Goal: Information Seeking & Learning: Find specific fact

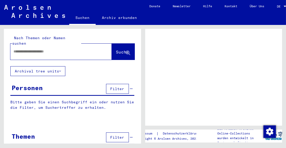
click at [37, 49] on input "text" at bounding box center [56, 51] width 86 height 5
type input "***"
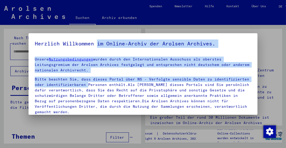
drag, startPoint x: 98, startPoint y: 39, endPoint x: 87, endPoint y: 82, distance: 45.1
click at [87, 84] on mat-dialog-container "Herzlich Willkommen im Online-Archiv der Arolsen Archives. Unsere Nutzungsbedin…" at bounding box center [142, 73] width 228 height 81
click at [119, 74] on div "Unsere Nutzungsbedingungen wurden durch den Internationalen Ausschuss als obers…" at bounding box center [143, 109] width 216 height 107
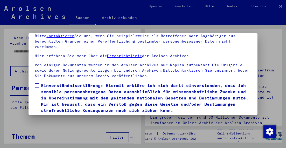
scroll to position [40, 0]
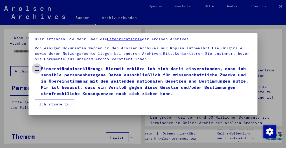
click at [37, 68] on span at bounding box center [37, 68] width 4 height 4
click at [57, 104] on button "Ich stimme zu" at bounding box center [54, 104] width 39 height 10
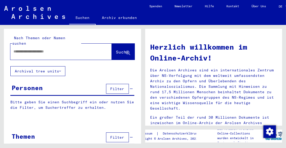
click at [34, 49] on div at bounding box center [53, 52] width 86 height 12
click at [28, 49] on input "text" at bounding box center [54, 51] width 83 height 5
type input "**********"
click at [121, 49] on span "Suche" at bounding box center [122, 51] width 13 height 5
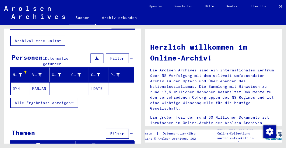
scroll to position [30, 0]
click at [54, 100] on span "Alle Ergebnisse anzeigen" at bounding box center [43, 102] width 56 height 5
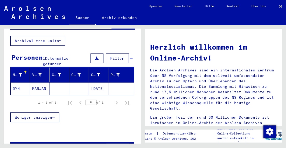
click at [41, 83] on mat-cell "MARJAN" at bounding box center [39, 88] width 19 height 12
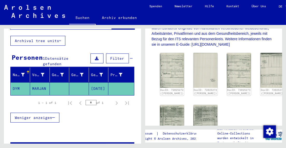
scroll to position [130, 0]
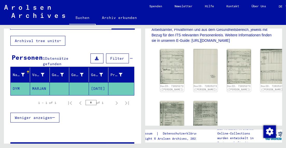
click at [96, 82] on mat-cell "[DATE]" at bounding box center [98, 88] width 19 height 13
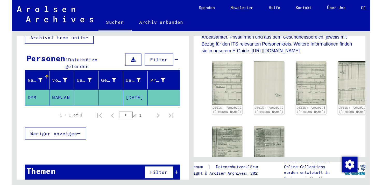
scroll to position [1, 0]
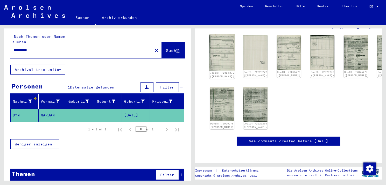
click at [218, 55] on img at bounding box center [221, 52] width 25 height 36
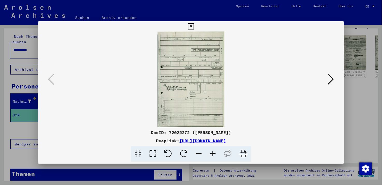
click at [212, 147] on icon at bounding box center [213, 154] width 14 height 16
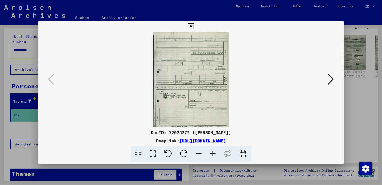
click at [212, 147] on icon at bounding box center [213, 154] width 14 height 16
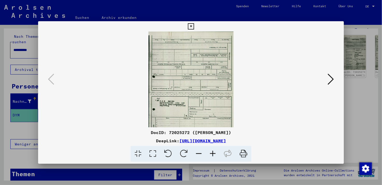
click at [212, 147] on icon at bounding box center [213, 154] width 14 height 16
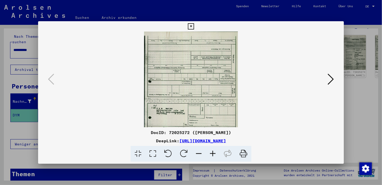
click at [212, 147] on icon at bounding box center [213, 154] width 14 height 16
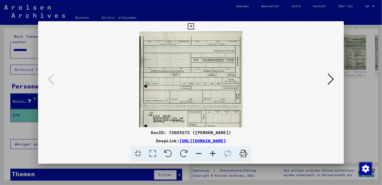
click at [212, 147] on icon at bounding box center [213, 154] width 14 height 16
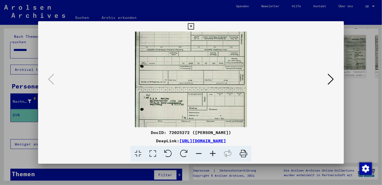
scroll to position [25, 0]
drag, startPoint x: 204, startPoint y: 99, endPoint x: 207, endPoint y: 75, distance: 24.5
click at [207, 75] on img at bounding box center [191, 87] width 112 height 161
click at [108, 81] on viewer-one-image at bounding box center [191, 55] width 270 height 96
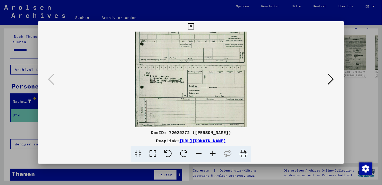
scroll to position [48, 0]
drag, startPoint x: 203, startPoint y: 75, endPoint x: 204, endPoint y: 65, distance: 10.0
click at [204, 65] on img at bounding box center [191, 63] width 112 height 161
click at [212, 147] on icon at bounding box center [213, 154] width 14 height 16
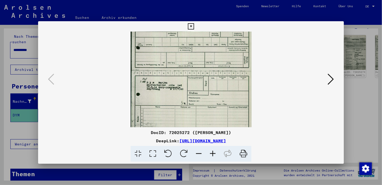
click at [212, 147] on icon at bounding box center [213, 154] width 14 height 16
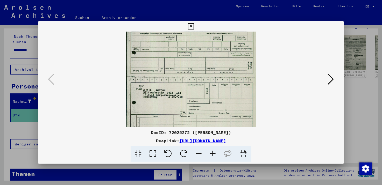
click at [212, 147] on icon at bounding box center [213, 154] width 14 height 16
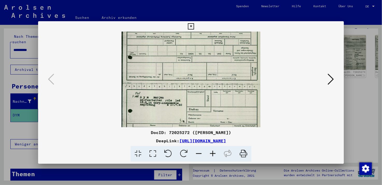
click at [285, 78] on icon at bounding box center [331, 79] width 6 height 12
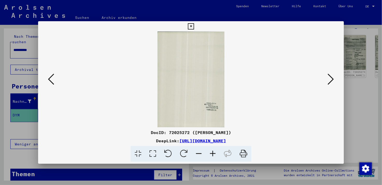
scroll to position [0, 0]
click at [212, 147] on icon at bounding box center [213, 154] width 14 height 16
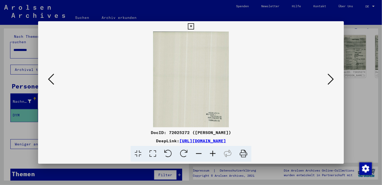
click at [212, 147] on icon at bounding box center [213, 154] width 14 height 16
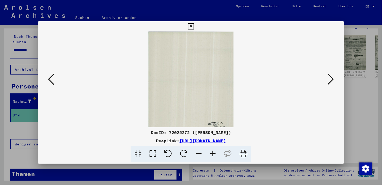
click at [212, 147] on icon at bounding box center [213, 154] width 14 height 16
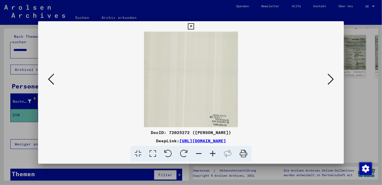
scroll to position [39, 0]
drag, startPoint x: 221, startPoint y: 91, endPoint x: 220, endPoint y: 52, distance: 38.9
click at [220, 52] on img at bounding box center [191, 60] width 94 height 135
click at [285, 80] on icon at bounding box center [331, 79] width 6 height 12
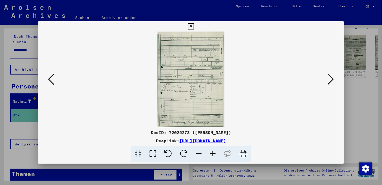
click at [211, 147] on icon at bounding box center [213, 154] width 14 height 16
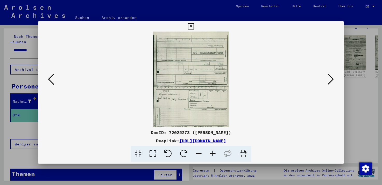
click at [211, 147] on icon at bounding box center [213, 154] width 14 height 16
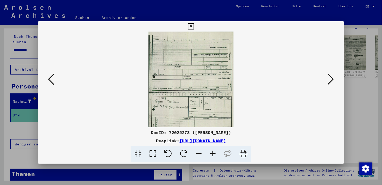
click at [211, 147] on icon at bounding box center [213, 154] width 14 height 16
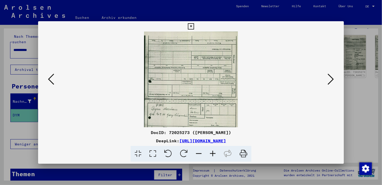
click at [211, 147] on icon at bounding box center [213, 154] width 14 height 16
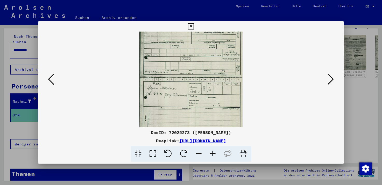
drag, startPoint x: 201, startPoint y: 102, endPoint x: 207, endPoint y: 107, distance: 8.1
click at [202, 74] on img at bounding box center [190, 77] width 103 height 148
click at [214, 147] on icon at bounding box center [213, 154] width 14 height 16
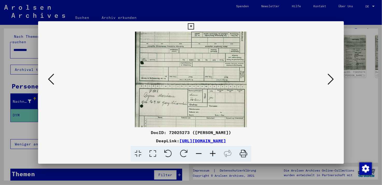
click at [214, 147] on icon at bounding box center [213, 154] width 14 height 16
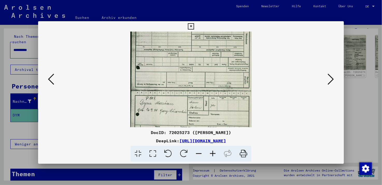
click at [214, 147] on icon at bounding box center [213, 154] width 14 height 16
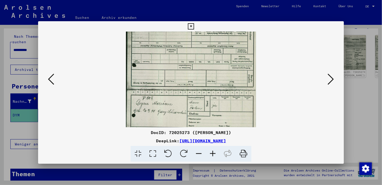
scroll to position [44, 0]
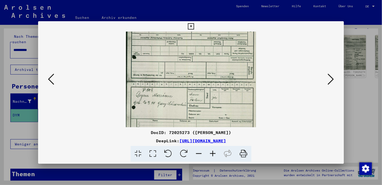
drag, startPoint x: 217, startPoint y: 103, endPoint x: 216, endPoint y: 94, distance: 9.1
click at [216, 94] on img at bounding box center [191, 81] width 130 height 187
click at [285, 80] on icon at bounding box center [331, 79] width 6 height 12
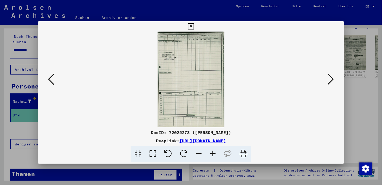
scroll to position [0, 0]
click at [214, 147] on icon at bounding box center [213, 154] width 14 height 16
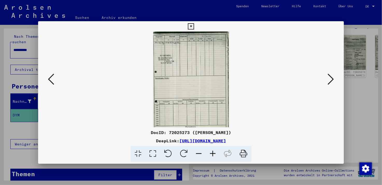
click at [214, 147] on icon at bounding box center [213, 154] width 14 height 16
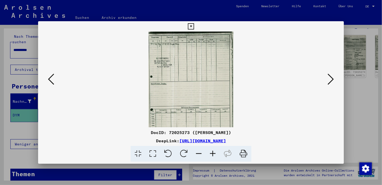
click at [214, 147] on icon at bounding box center [213, 154] width 14 height 16
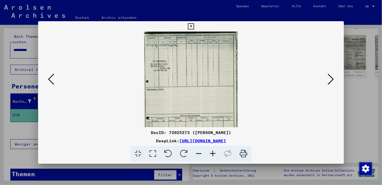
click at [214, 147] on icon at bounding box center [213, 154] width 14 height 16
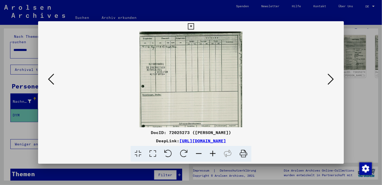
click at [214, 147] on icon at bounding box center [213, 154] width 14 height 16
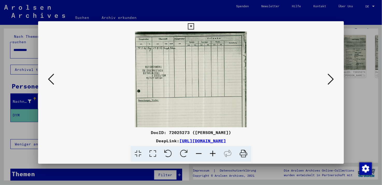
click at [214, 147] on icon at bounding box center [213, 154] width 14 height 16
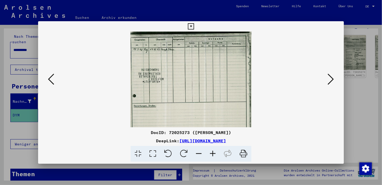
click at [215, 147] on icon at bounding box center [213, 154] width 14 height 16
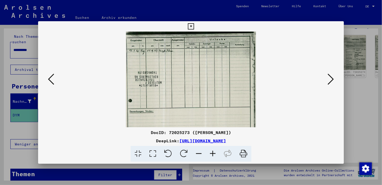
click at [215, 147] on icon at bounding box center [213, 154] width 14 height 16
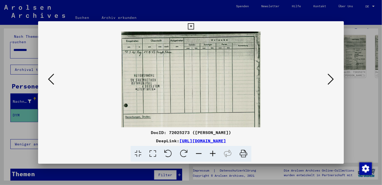
click at [216, 147] on icon at bounding box center [213, 154] width 14 height 16
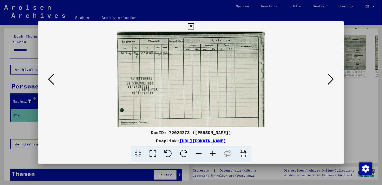
click at [216, 147] on icon at bounding box center [213, 154] width 14 height 16
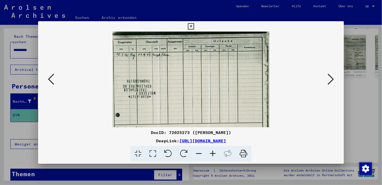
click at [216, 147] on icon at bounding box center [213, 154] width 14 height 16
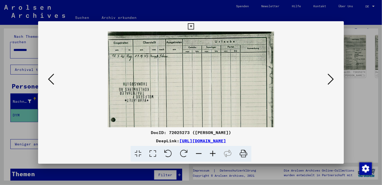
click at [216, 147] on icon at bounding box center [213, 154] width 14 height 16
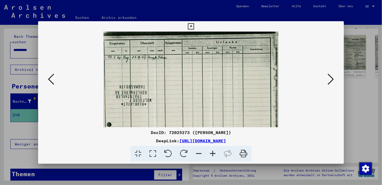
click at [216, 147] on icon at bounding box center [213, 154] width 14 height 16
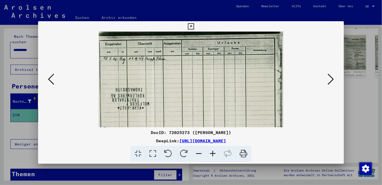
click at [216, 147] on icon at bounding box center [213, 154] width 14 height 16
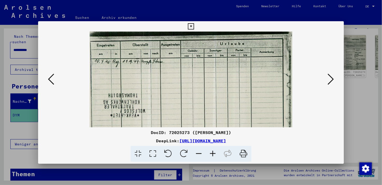
click at [216, 147] on icon at bounding box center [213, 154] width 14 height 16
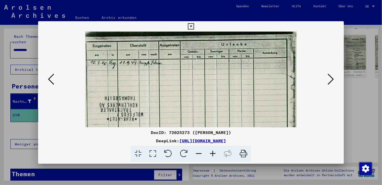
click at [216, 147] on icon at bounding box center [213, 154] width 14 height 16
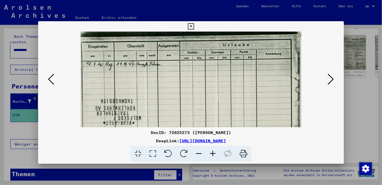
click at [216, 147] on icon at bounding box center [213, 154] width 14 height 16
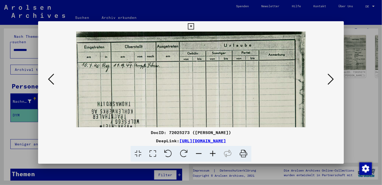
click at [285, 78] on icon at bounding box center [331, 79] width 6 height 12
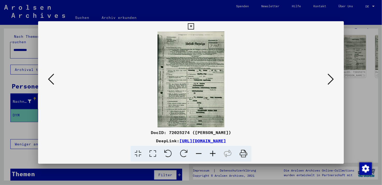
click at [213, 147] on icon at bounding box center [213, 154] width 14 height 16
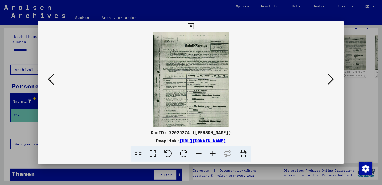
click at [213, 147] on icon at bounding box center [213, 154] width 14 height 16
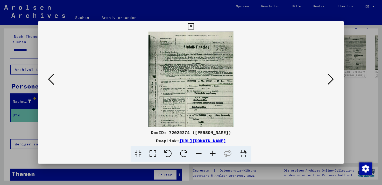
click at [213, 147] on icon at bounding box center [213, 154] width 14 height 16
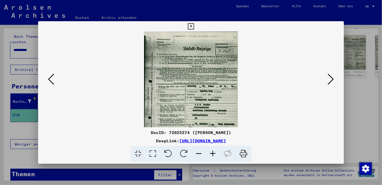
click at [213, 147] on icon at bounding box center [213, 154] width 14 height 16
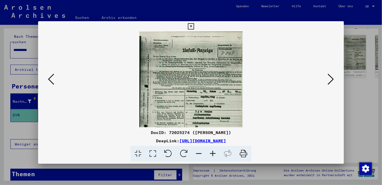
click at [213, 147] on icon at bounding box center [213, 154] width 14 height 16
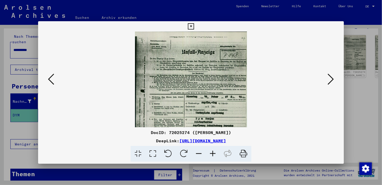
click at [213, 147] on icon at bounding box center [213, 154] width 14 height 16
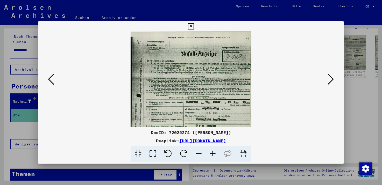
click at [213, 147] on icon at bounding box center [213, 154] width 14 height 16
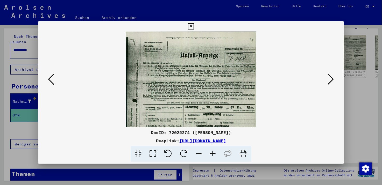
click at [213, 147] on icon at bounding box center [213, 154] width 14 height 16
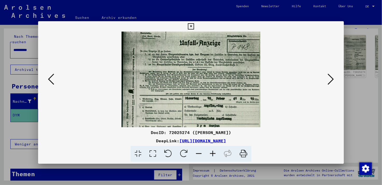
scroll to position [13, 0]
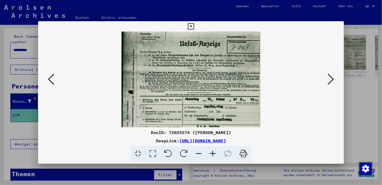
drag, startPoint x: 242, startPoint y: 112, endPoint x: 231, endPoint y: 103, distance: 14.2
click at [231, 103] on img at bounding box center [190, 117] width 139 height 199
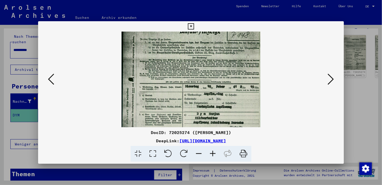
scroll to position [28, 0]
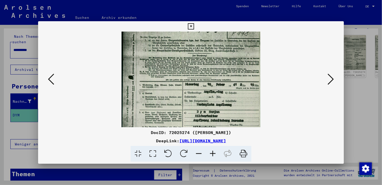
drag, startPoint x: 240, startPoint y: 96, endPoint x: 238, endPoint y: 82, distance: 14.4
click at [238, 82] on img at bounding box center [190, 103] width 139 height 199
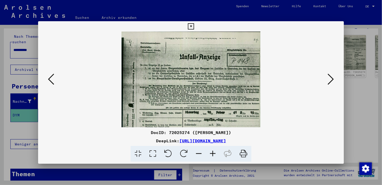
scroll to position [0, 0]
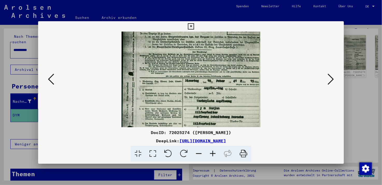
drag, startPoint x: 217, startPoint y: 57, endPoint x: 224, endPoint y: 62, distance: 8.6
click at [223, 62] on img at bounding box center [190, 99] width 139 height 199
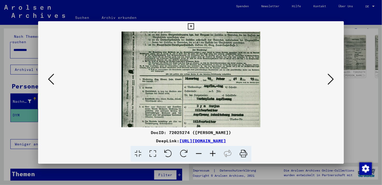
click at [214, 95] on img at bounding box center [190, 97] width 139 height 199
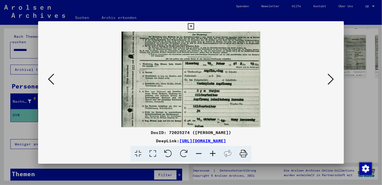
drag, startPoint x: 228, startPoint y: 110, endPoint x: 228, endPoint y: 94, distance: 15.8
click at [228, 94] on img at bounding box center [190, 82] width 139 height 199
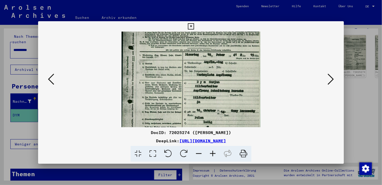
scroll to position [59, 0]
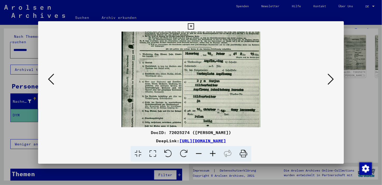
drag, startPoint x: 218, startPoint y: 110, endPoint x: 220, endPoint y: 102, distance: 8.6
click at [220, 102] on img at bounding box center [190, 72] width 139 height 199
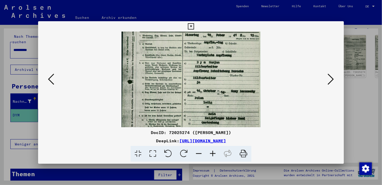
scroll to position [81, 0]
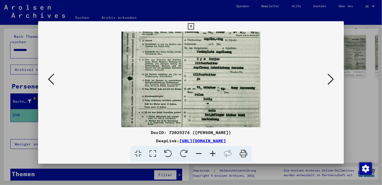
drag, startPoint x: 228, startPoint y: 109, endPoint x: 230, endPoint y: 87, distance: 21.3
click at [230, 87] on img at bounding box center [190, 50] width 139 height 199
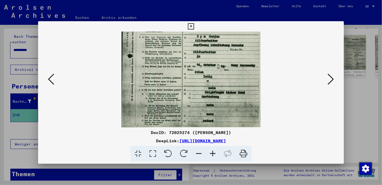
scroll to position [104, 0]
drag, startPoint x: 208, startPoint y: 108, endPoint x: 207, endPoint y: 83, distance: 24.6
click at [207, 83] on img at bounding box center [190, 27] width 139 height 199
drag, startPoint x: 236, startPoint y: 109, endPoint x: 234, endPoint y: 89, distance: 20.1
click at [234, 89] on img at bounding box center [190, 27] width 139 height 199
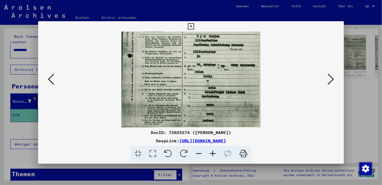
click at [285, 80] on icon at bounding box center [331, 79] width 6 height 12
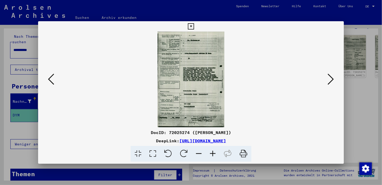
click at [213, 147] on icon at bounding box center [213, 154] width 14 height 16
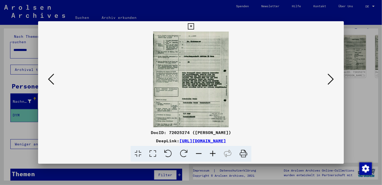
click at [213, 147] on icon at bounding box center [213, 154] width 14 height 16
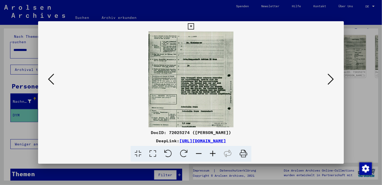
click at [213, 147] on icon at bounding box center [213, 154] width 14 height 16
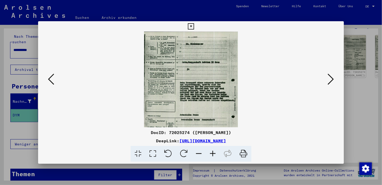
click at [212, 147] on icon at bounding box center [213, 154] width 14 height 16
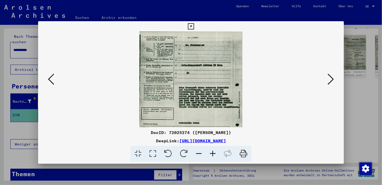
click at [212, 147] on icon at bounding box center [213, 154] width 14 height 16
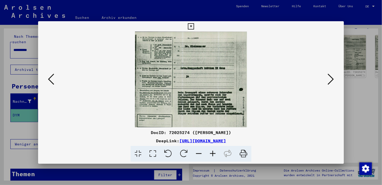
click at [212, 147] on icon at bounding box center [213, 154] width 14 height 16
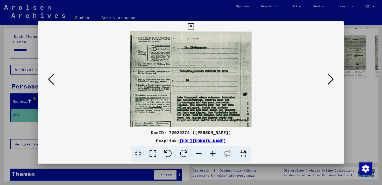
click at [212, 147] on icon at bounding box center [213, 154] width 14 height 16
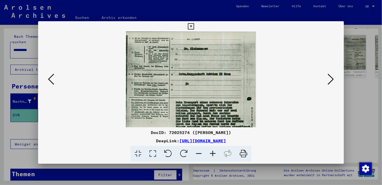
click at [212, 147] on icon at bounding box center [213, 154] width 14 height 16
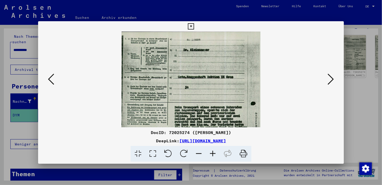
click at [212, 147] on icon at bounding box center [213, 154] width 14 height 16
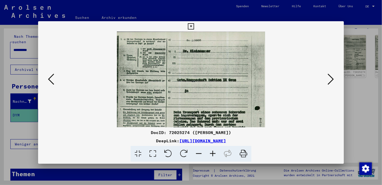
click at [212, 147] on icon at bounding box center [213, 154] width 14 height 16
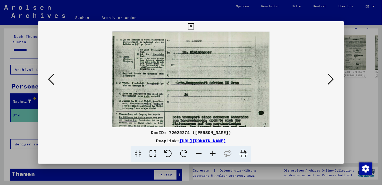
click at [212, 147] on icon at bounding box center [213, 154] width 14 height 16
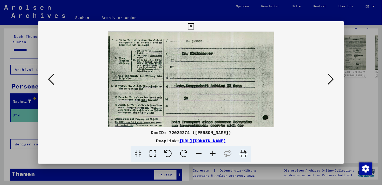
click at [212, 147] on icon at bounding box center [213, 154] width 14 height 16
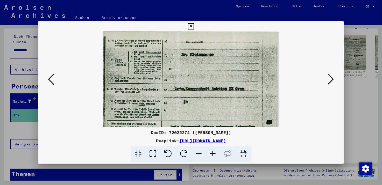
click at [212, 147] on icon at bounding box center [213, 154] width 14 height 16
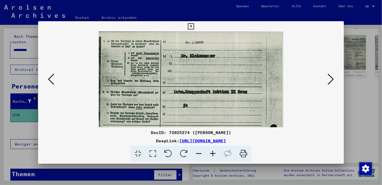
click at [212, 147] on icon at bounding box center [213, 154] width 14 height 16
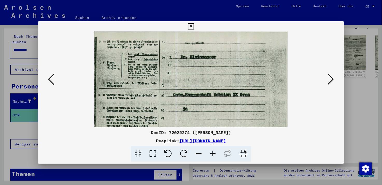
click at [212, 147] on icon at bounding box center [213, 154] width 14 height 16
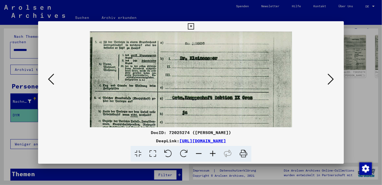
click at [212, 147] on icon at bounding box center [213, 154] width 14 height 16
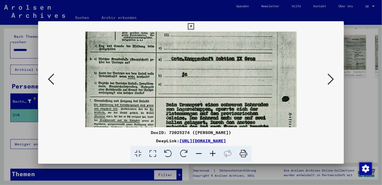
drag, startPoint x: 236, startPoint y: 104, endPoint x: 238, endPoint y: 62, distance: 42.3
click at [238, 62] on img at bounding box center [190, 141] width 211 height 303
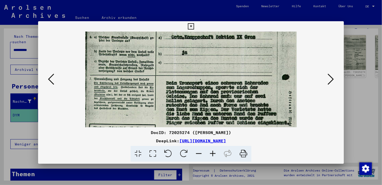
drag, startPoint x: 235, startPoint y: 104, endPoint x: 236, endPoint y: 82, distance: 21.8
click at [236, 82] on img at bounding box center [190, 119] width 211 height 303
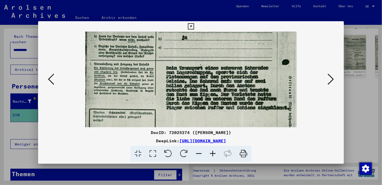
scroll to position [79, 0]
drag, startPoint x: 254, startPoint y: 101, endPoint x: 255, endPoint y: 85, distance: 15.6
click at [255, 85] on img at bounding box center [190, 104] width 211 height 303
click at [48, 78] on icon at bounding box center [51, 79] width 6 height 12
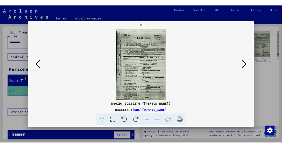
scroll to position [0, 0]
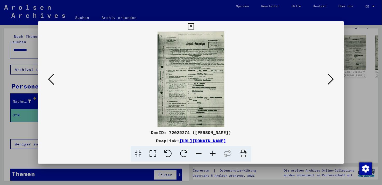
click at [49, 79] on icon at bounding box center [51, 79] width 6 height 12
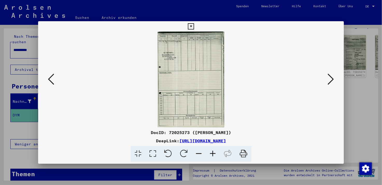
click at [48, 82] on icon at bounding box center [51, 79] width 6 height 12
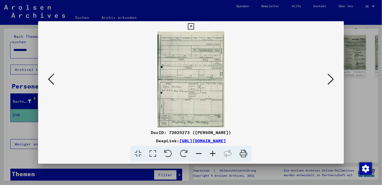
click at [48, 78] on icon at bounding box center [51, 79] width 6 height 12
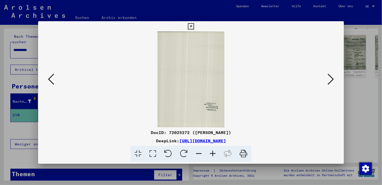
click at [48, 79] on icon at bounding box center [51, 79] width 6 height 12
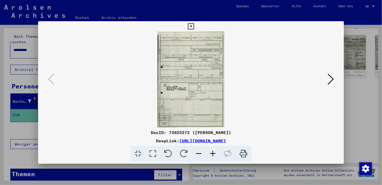
drag, startPoint x: 105, startPoint y: 50, endPoint x: 120, endPoint y: 93, distance: 45.2
click at [117, 127] on viewer-one-image at bounding box center [191, 80] width 270 height 96
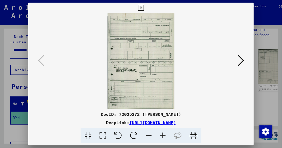
scroll to position [41, 0]
